Goal: Use online tool/utility: Utilize a website feature to perform a specific function

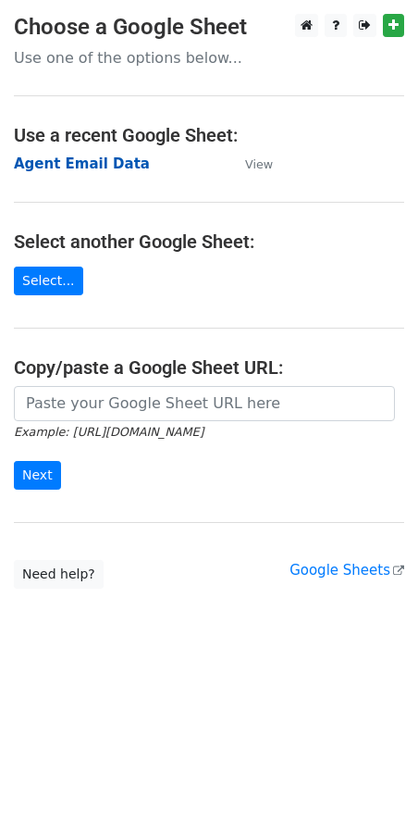
click at [71, 168] on strong "Agent Email Data" at bounding box center [82, 164] width 136 height 17
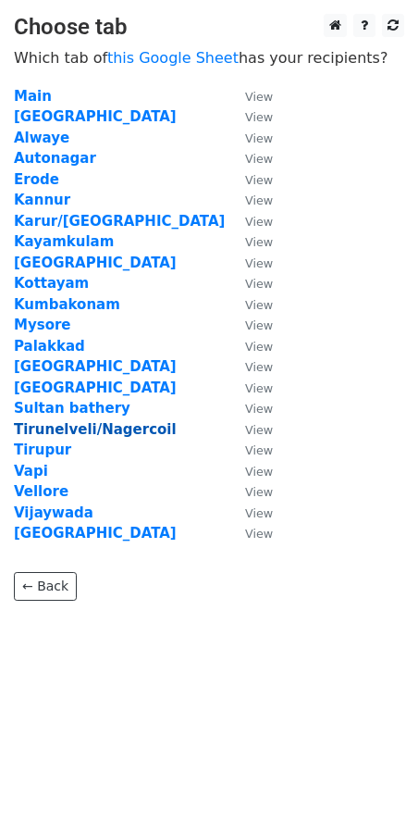
click at [78, 423] on strong "Tirunelveli/Nagercoil" at bounding box center [95, 429] width 163 height 17
click at [63, 431] on strong "Tirunelveli/Nagercoil" at bounding box center [95, 429] width 163 height 17
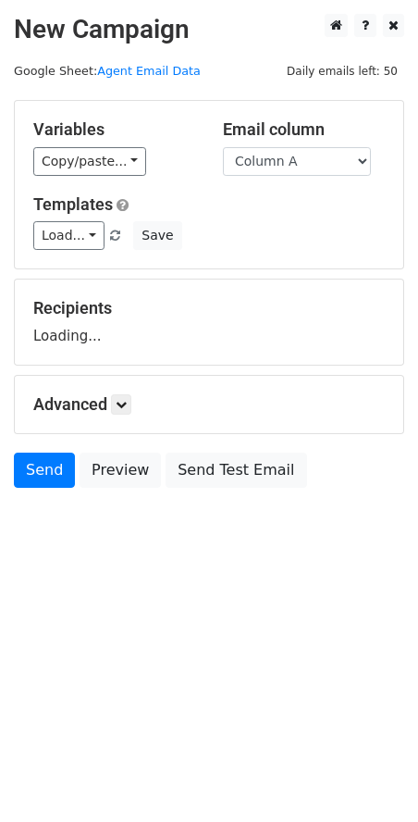
click at [72, 252] on div "Variables Copy/paste... {{Column A}} Email column Column A Templates Load... em…" at bounding box center [209, 185] width 389 height 168
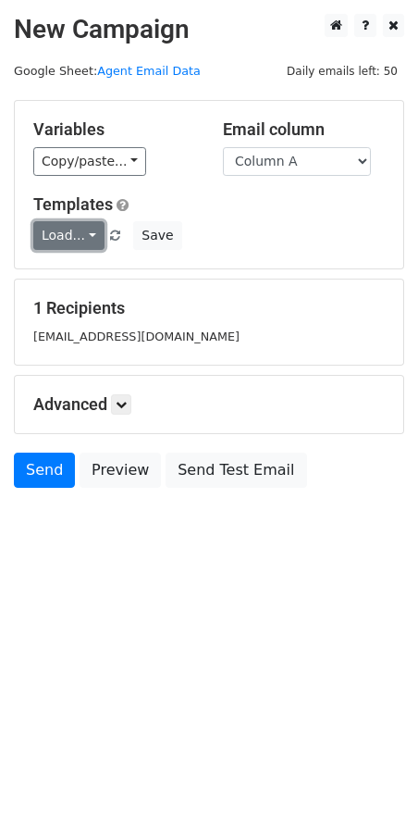
click at [72, 233] on link "Load..." at bounding box center [68, 235] width 71 height 29
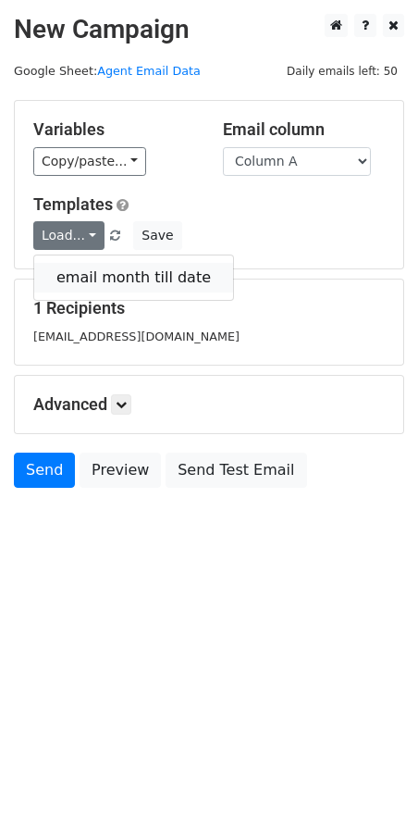
click at [80, 269] on link "email month till date" at bounding box center [133, 278] width 199 height 30
